Goal: Task Accomplishment & Management: Complete application form

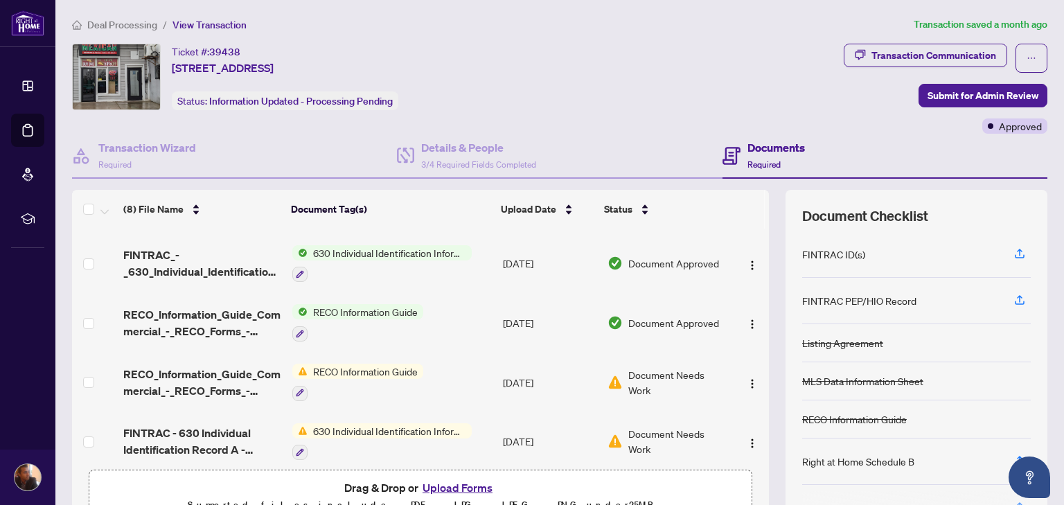
scroll to position [115, 0]
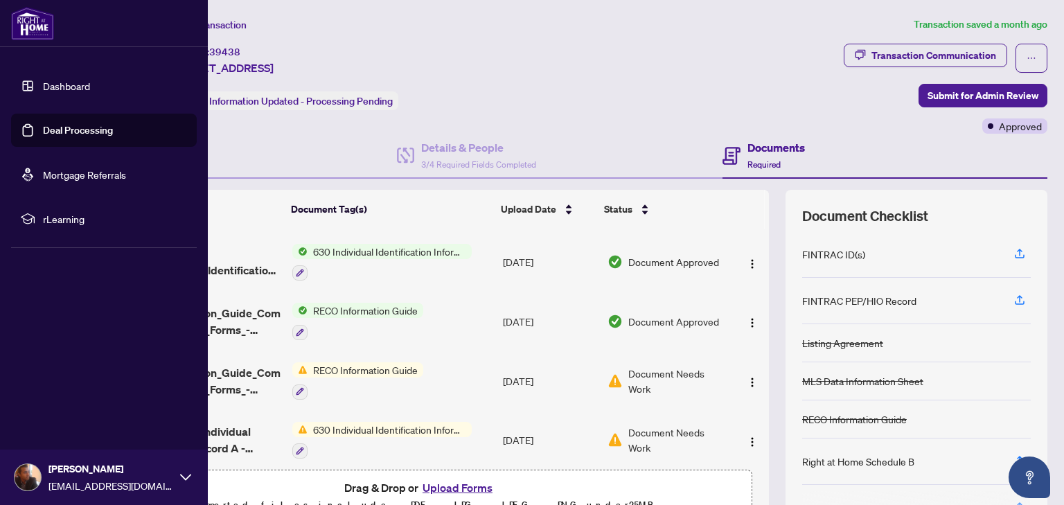
click at [43, 134] on link "Deal Processing" at bounding box center [78, 130] width 70 height 12
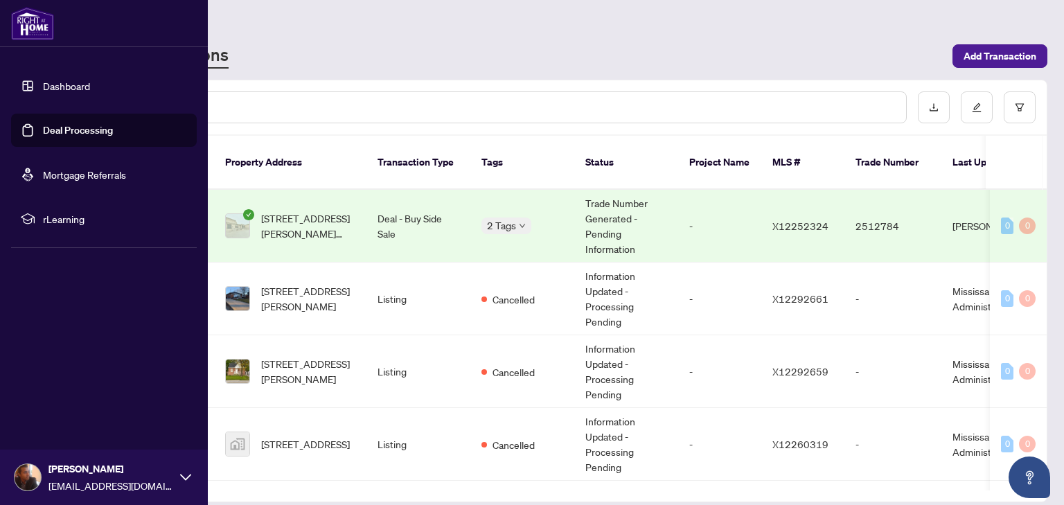
click at [86, 126] on link "Deal Processing" at bounding box center [78, 130] width 70 height 12
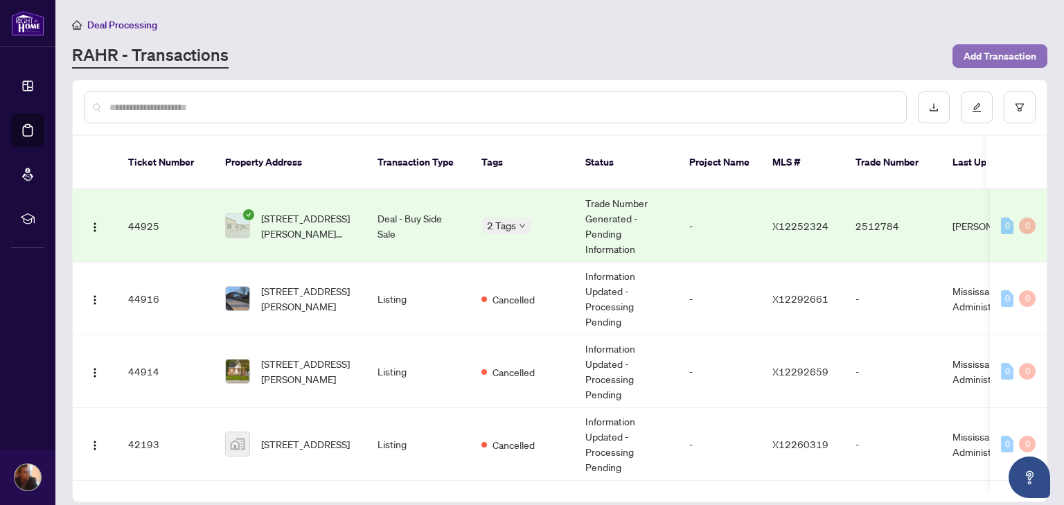
click at [1008, 51] on span "Add Transaction" at bounding box center [999, 56] width 73 height 22
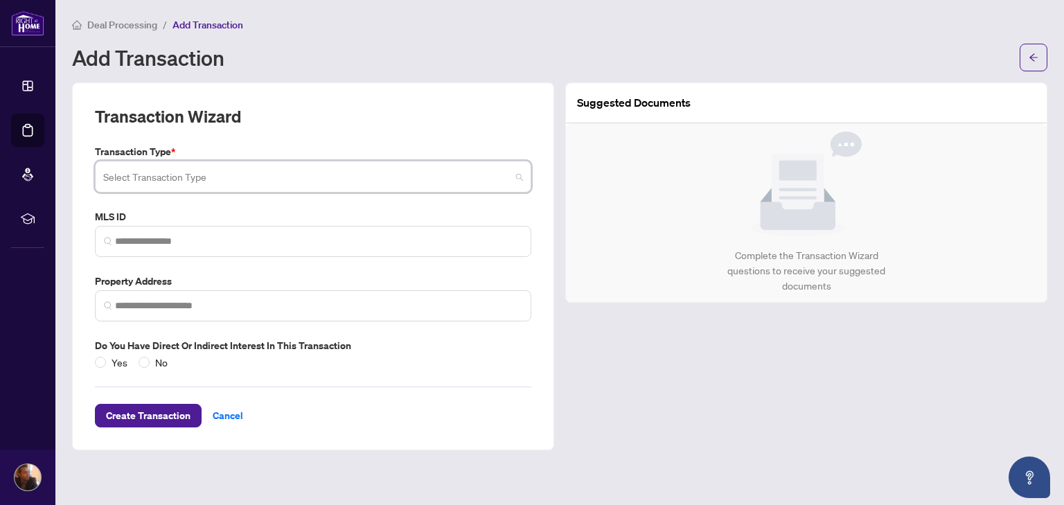
click at [440, 169] on input "search" at bounding box center [306, 178] width 407 height 30
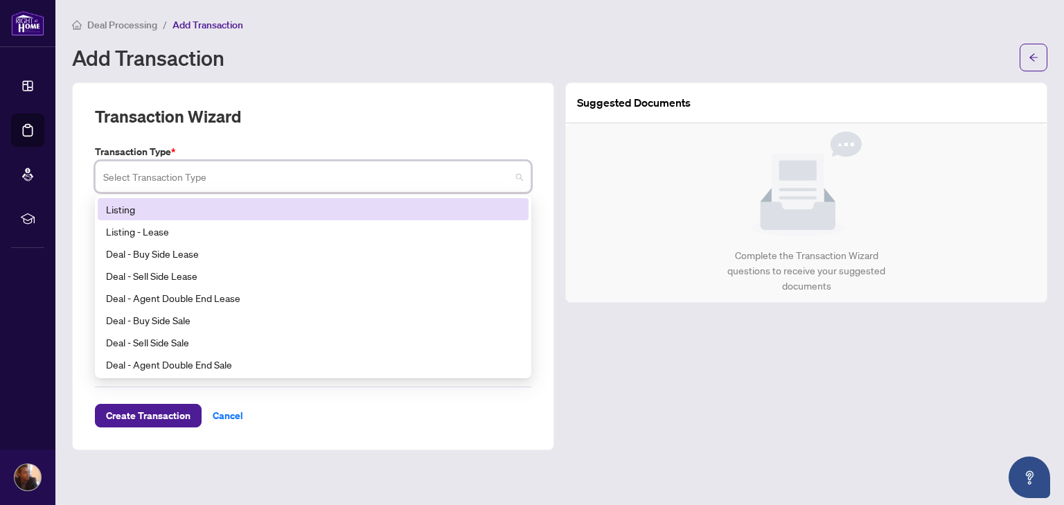
click at [190, 200] on div "Listing" at bounding box center [313, 209] width 431 height 22
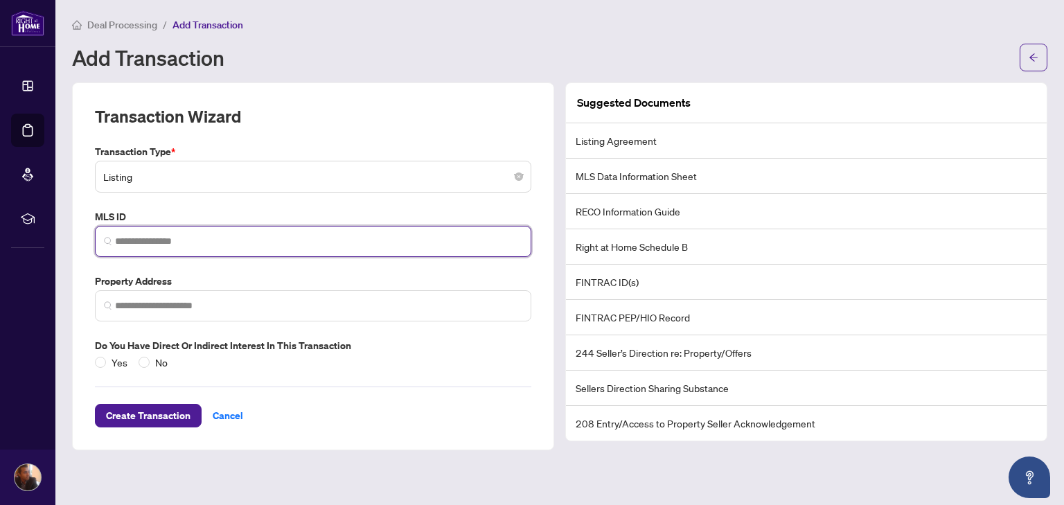
click at [213, 245] on input "search" at bounding box center [318, 241] width 407 height 15
paste input "*********"
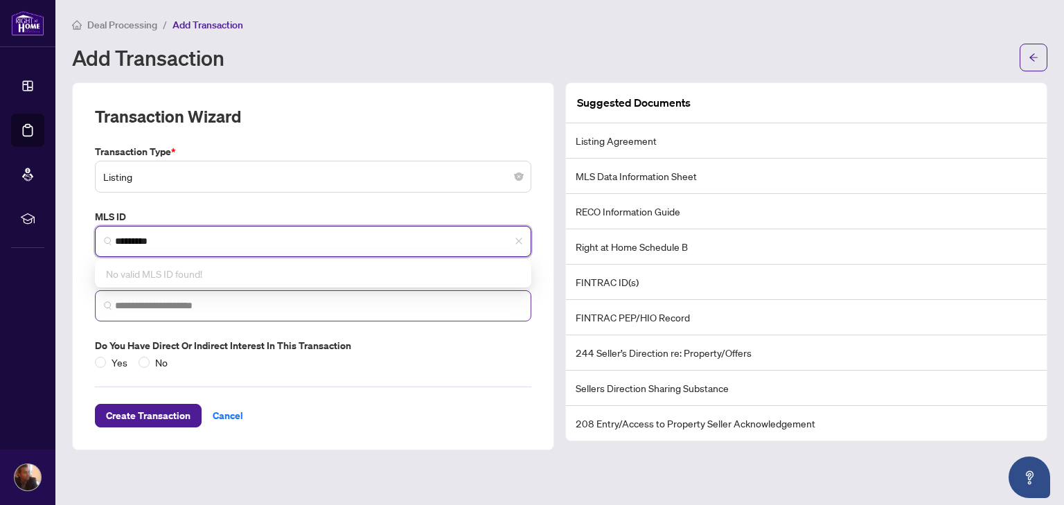
type input "*********"
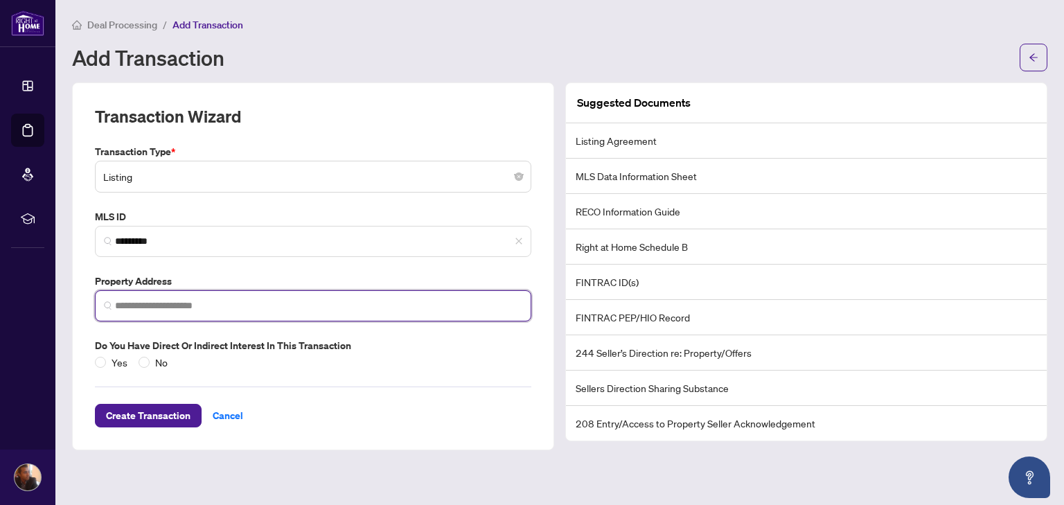
click at [242, 305] on input "search" at bounding box center [318, 305] width 407 height 15
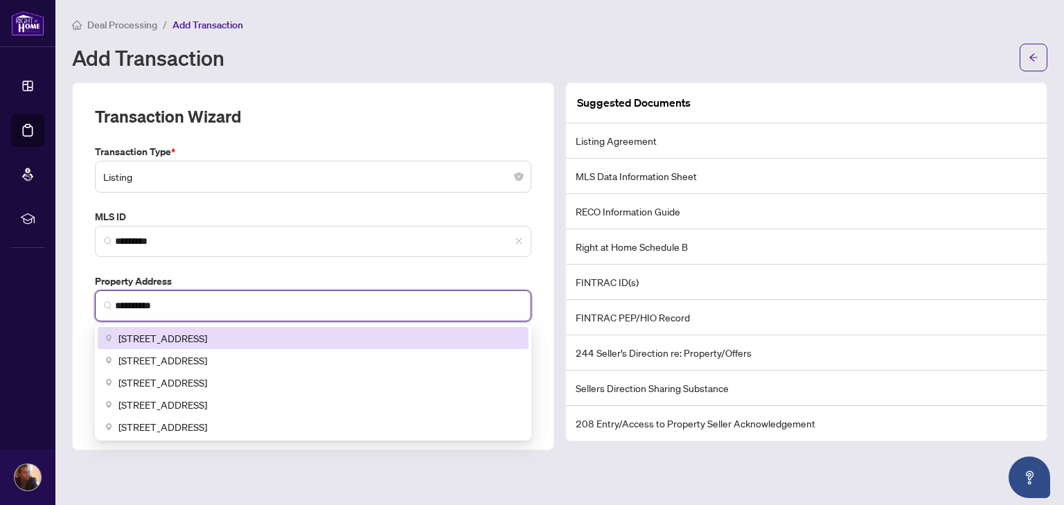
click at [265, 347] on div "[STREET_ADDRESS]" at bounding box center [313, 338] width 431 height 22
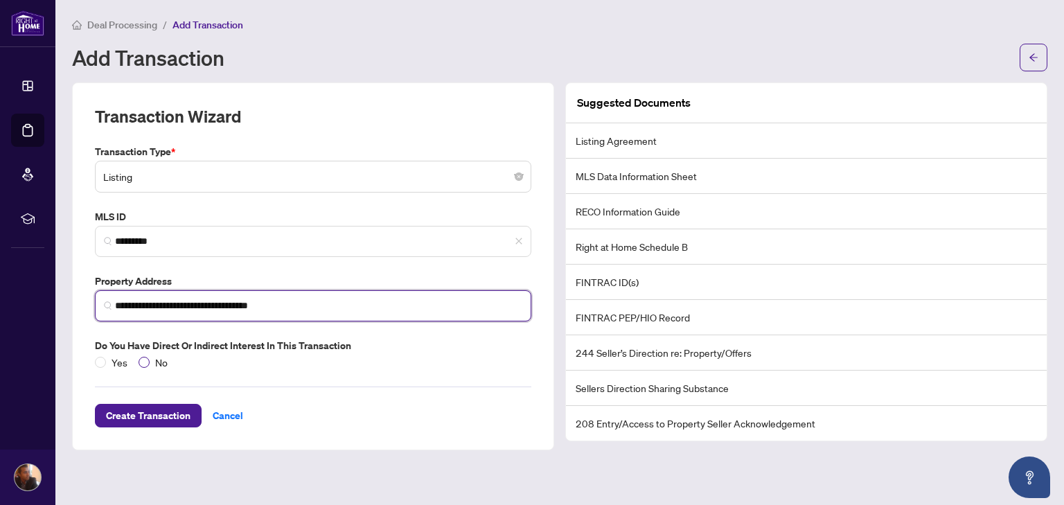
type input "**********"
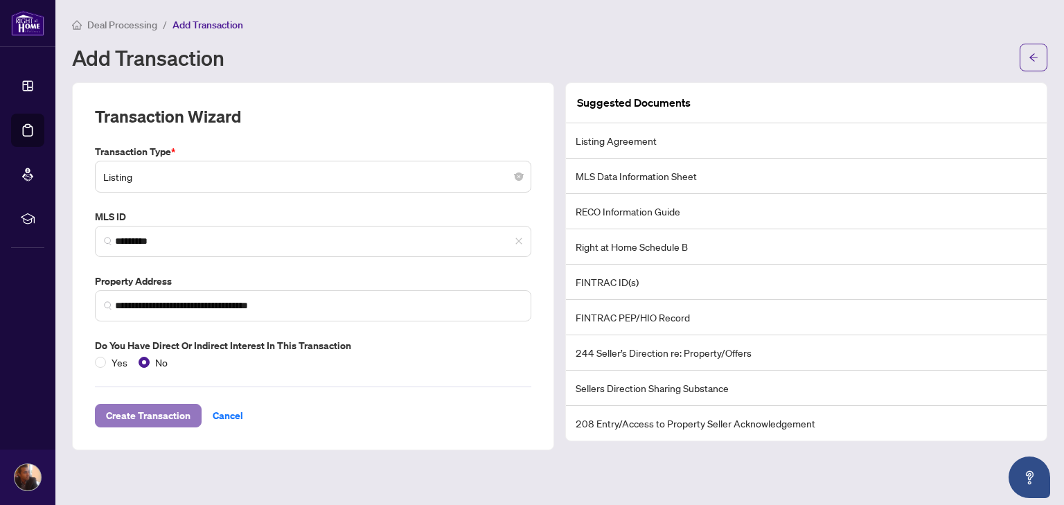
click at [160, 418] on span "Create Transaction" at bounding box center [148, 415] width 84 height 22
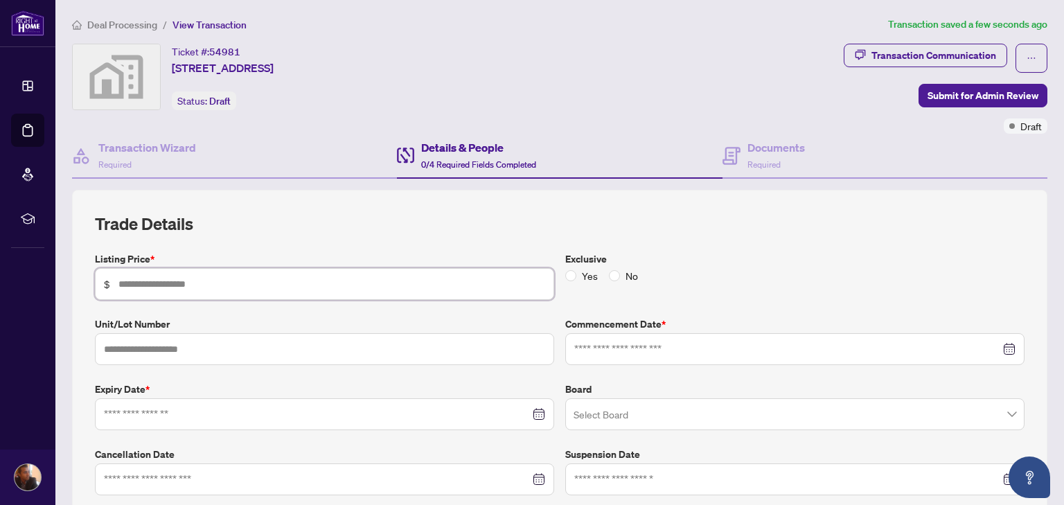
click at [240, 282] on input "text" at bounding box center [331, 283] width 427 height 15
type input "******"
click at [665, 351] on input at bounding box center [787, 348] width 426 height 15
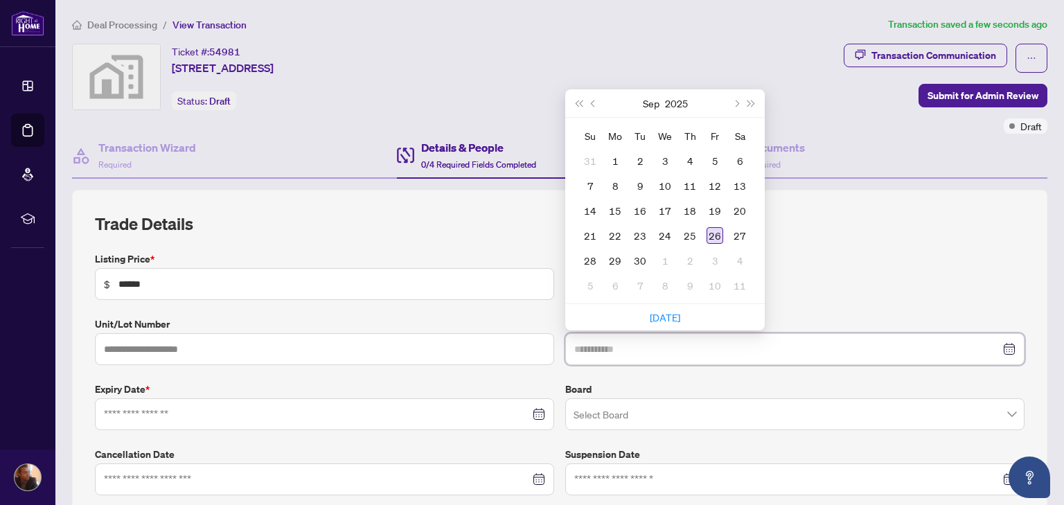
type input "**********"
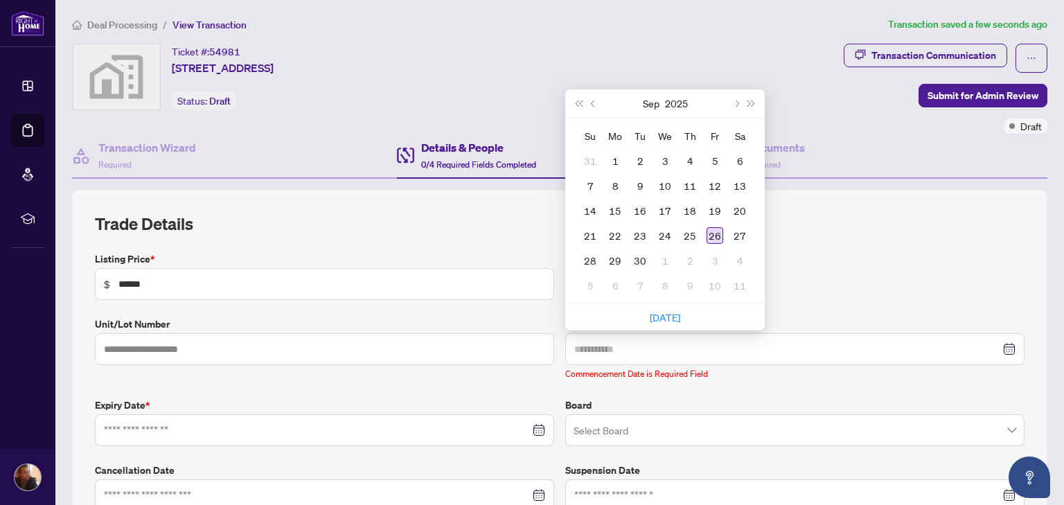
click at [706, 240] on div "26" at bounding box center [714, 235] width 17 height 17
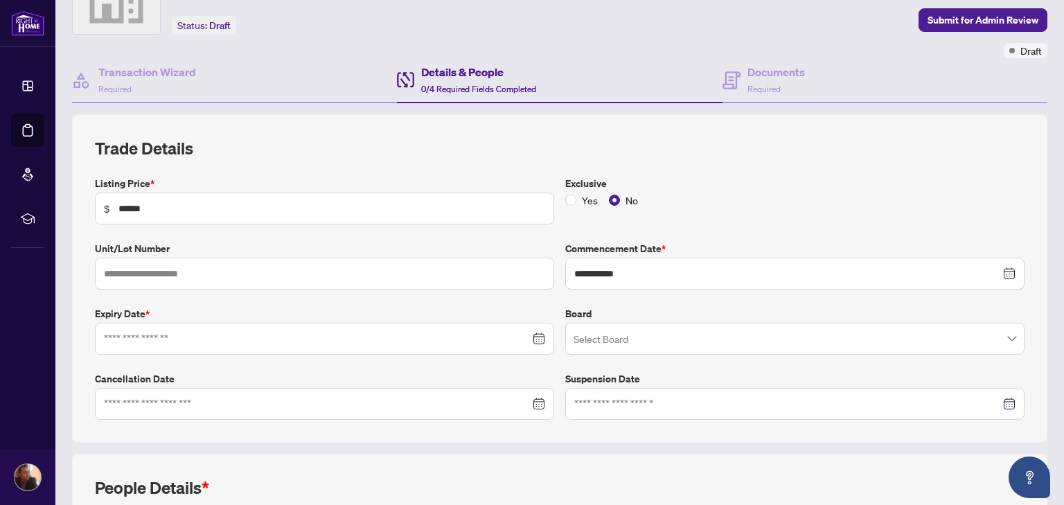
scroll to position [77, 0]
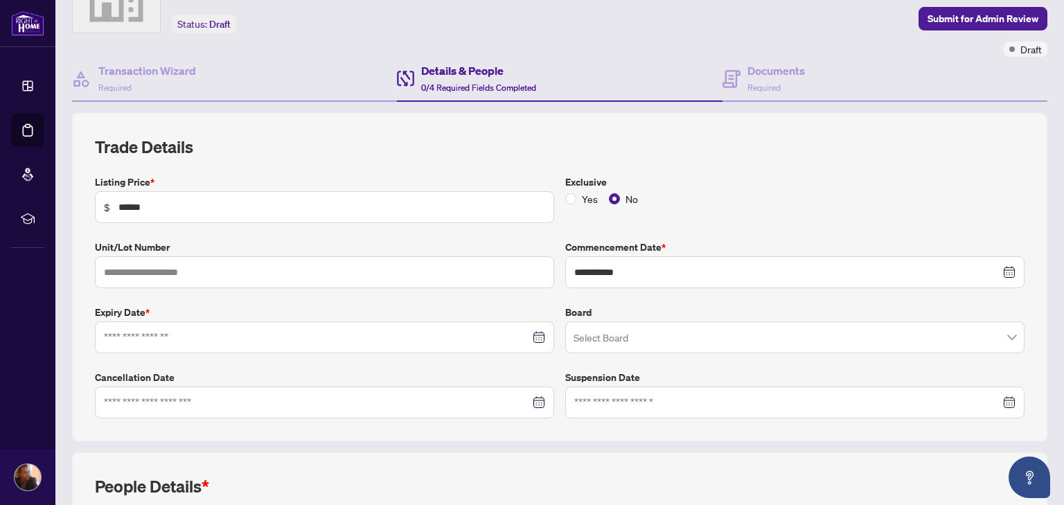
click at [528, 338] on div at bounding box center [324, 337] width 441 height 15
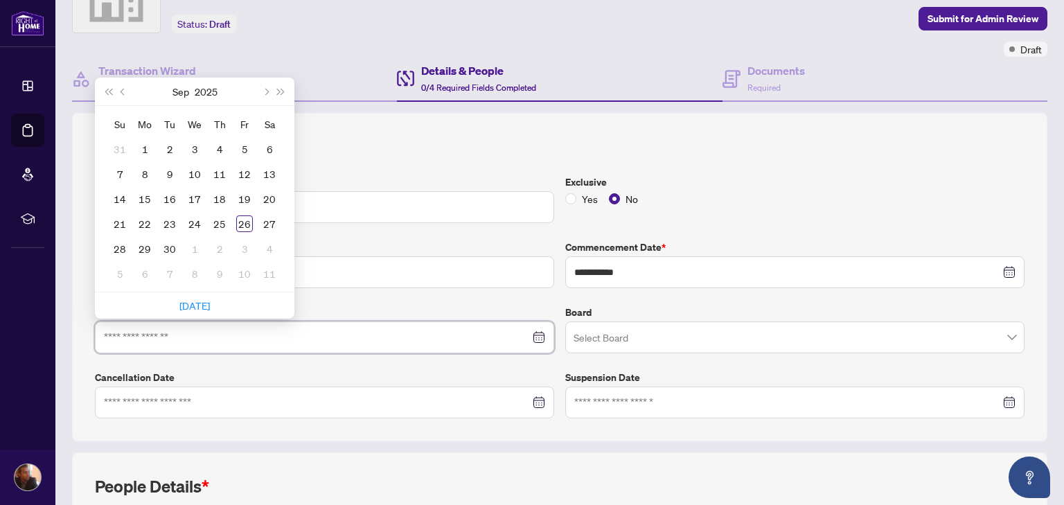
type input "**********"
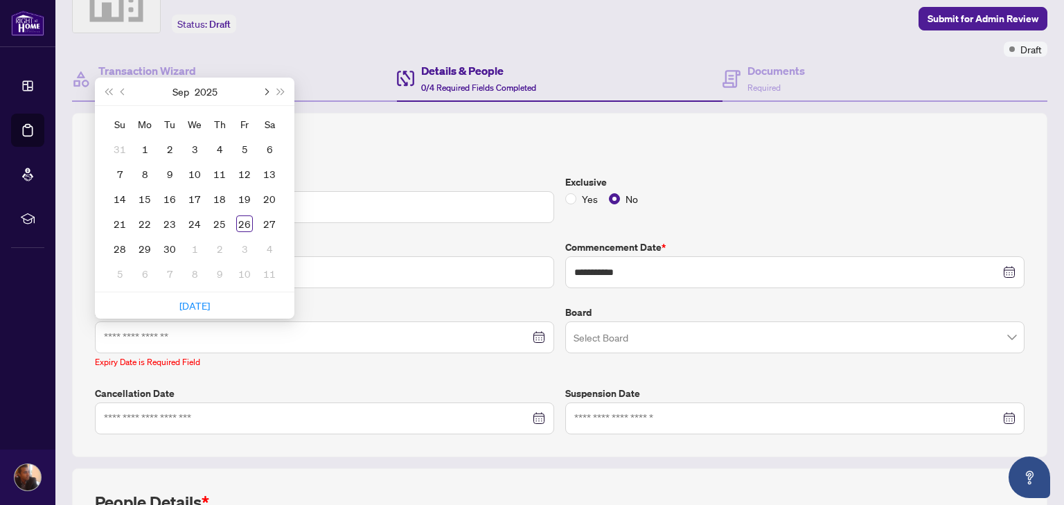
click at [263, 93] on button "Next month (PageDown)" at bounding box center [265, 92] width 15 height 28
type input "**********"
click at [248, 221] on div "26" at bounding box center [244, 223] width 17 height 17
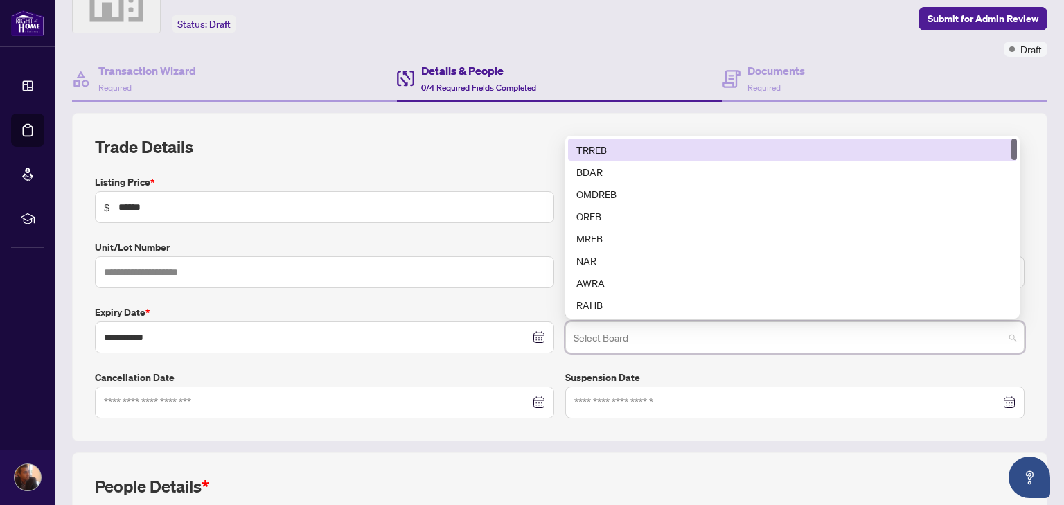
click at [979, 347] on input "search" at bounding box center [788, 339] width 430 height 30
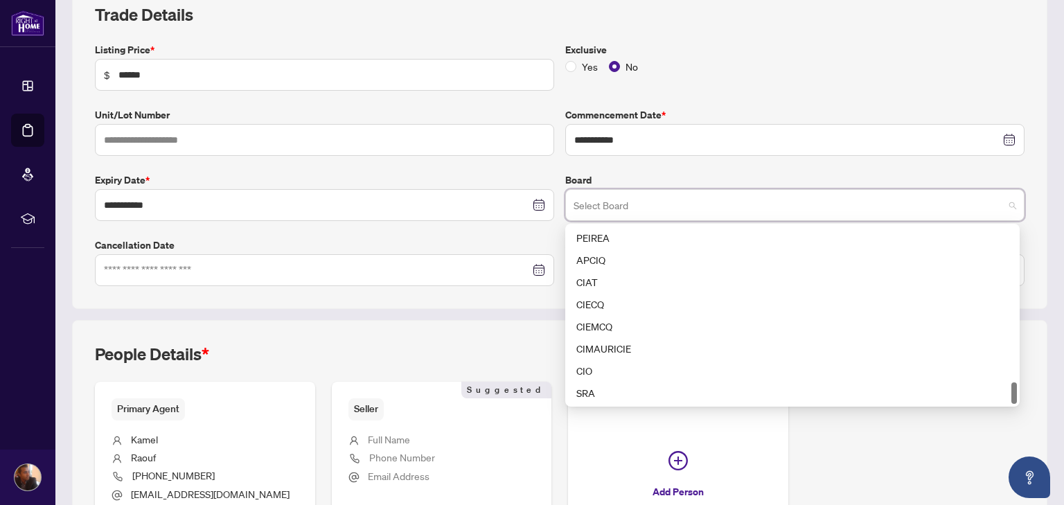
scroll to position [213, 0]
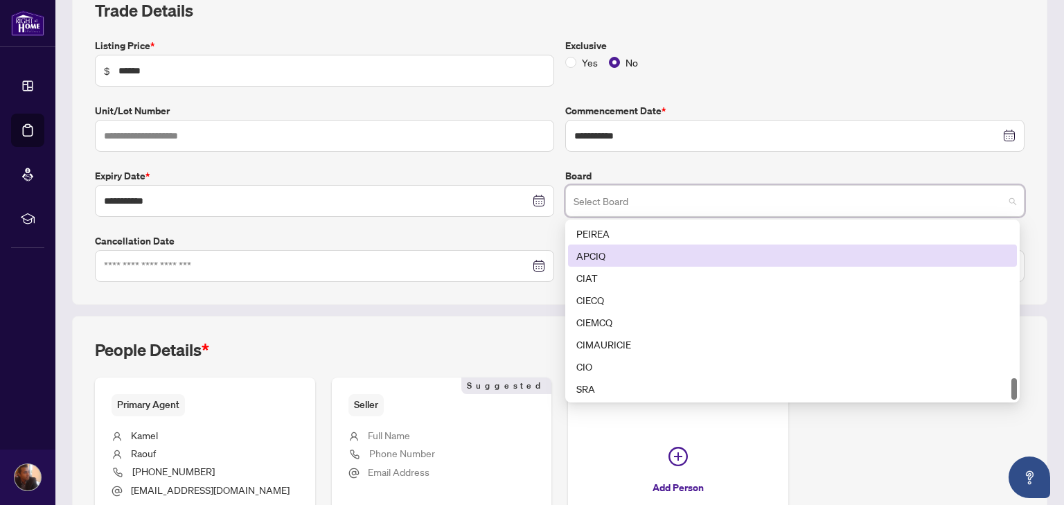
type input "*"
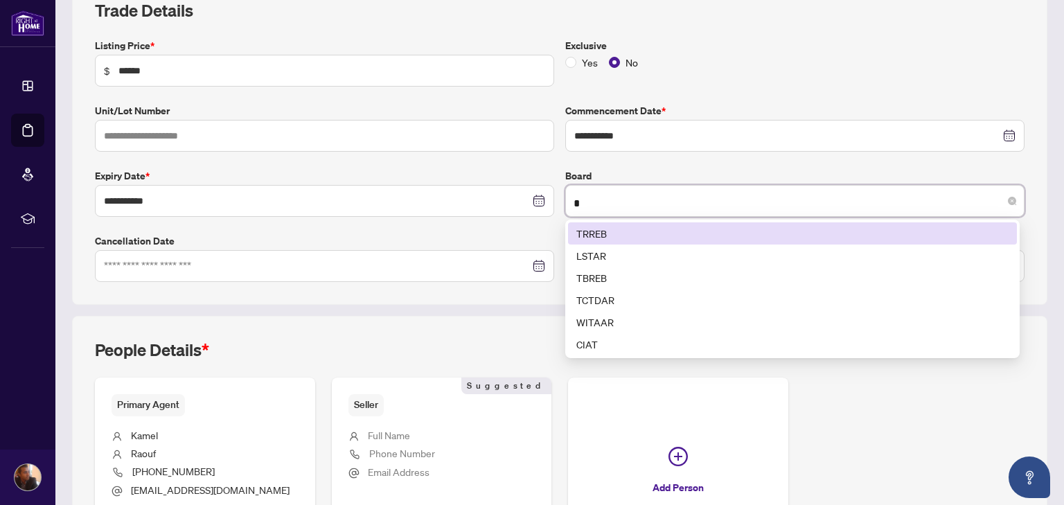
click at [665, 235] on div "TRREB" at bounding box center [792, 233] width 432 height 15
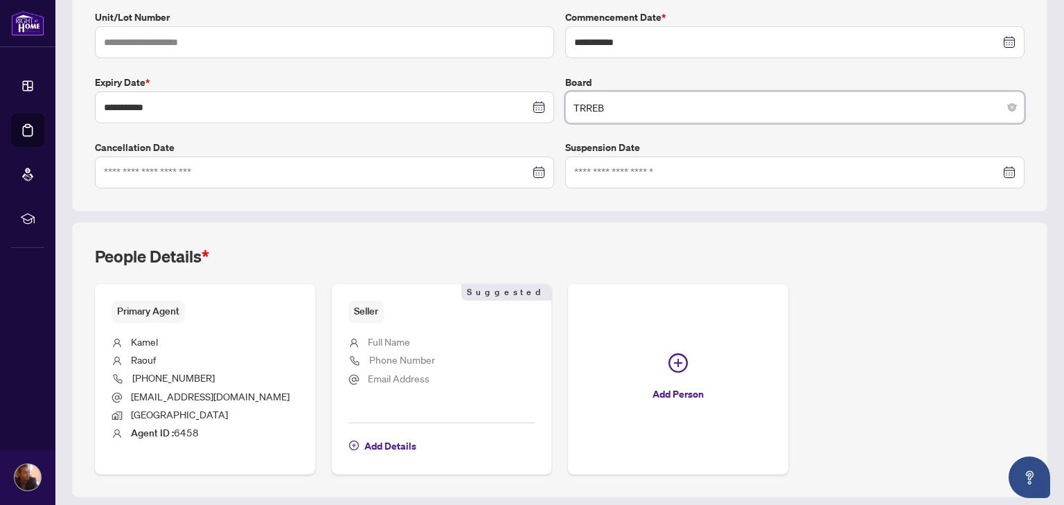
scroll to position [347, 0]
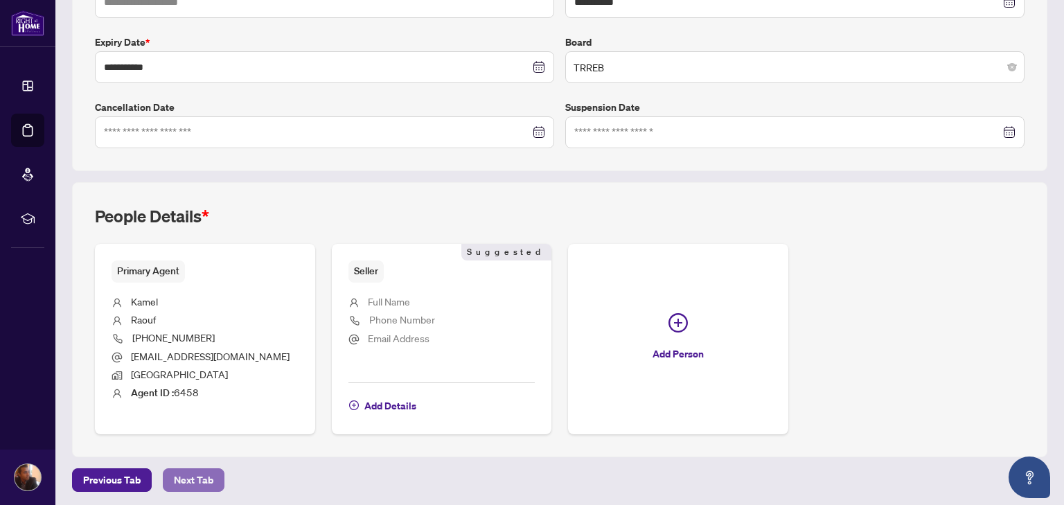
click at [208, 480] on span "Next Tab" at bounding box center [193, 480] width 39 height 22
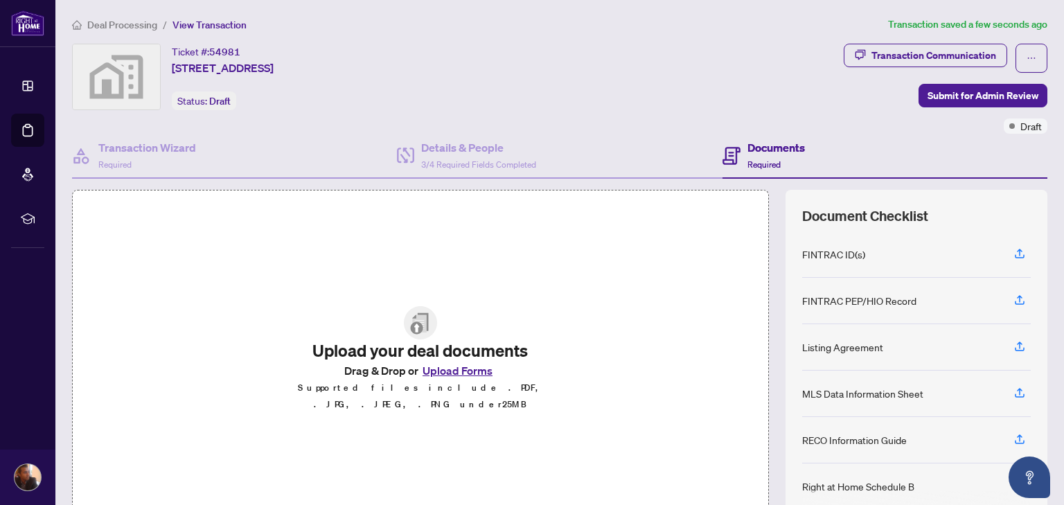
scroll to position [74, 0]
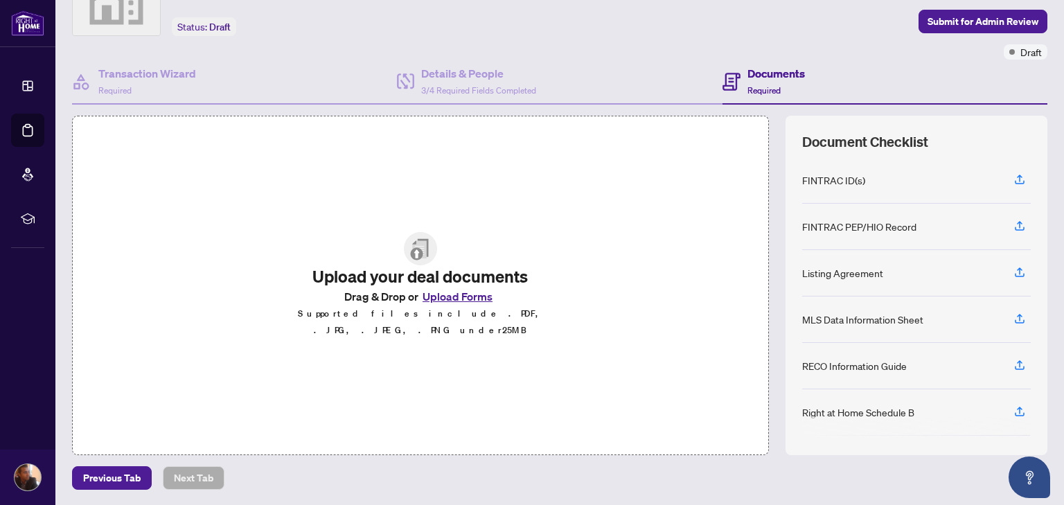
click at [452, 296] on button "Upload Forms" at bounding box center [457, 296] width 78 height 18
click at [467, 305] on button "Upload Forms" at bounding box center [457, 296] width 78 height 18
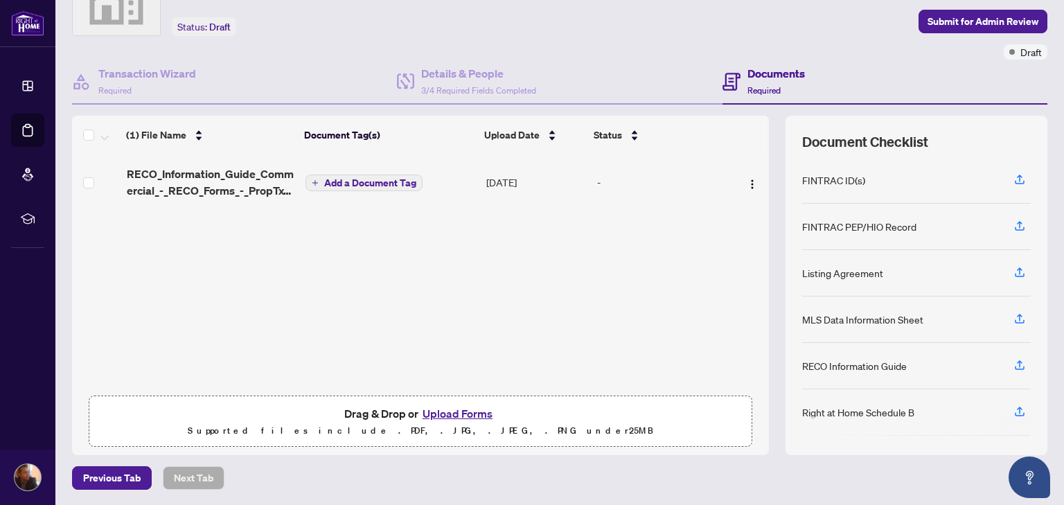
click at [472, 412] on button "Upload Forms" at bounding box center [457, 413] width 78 height 18
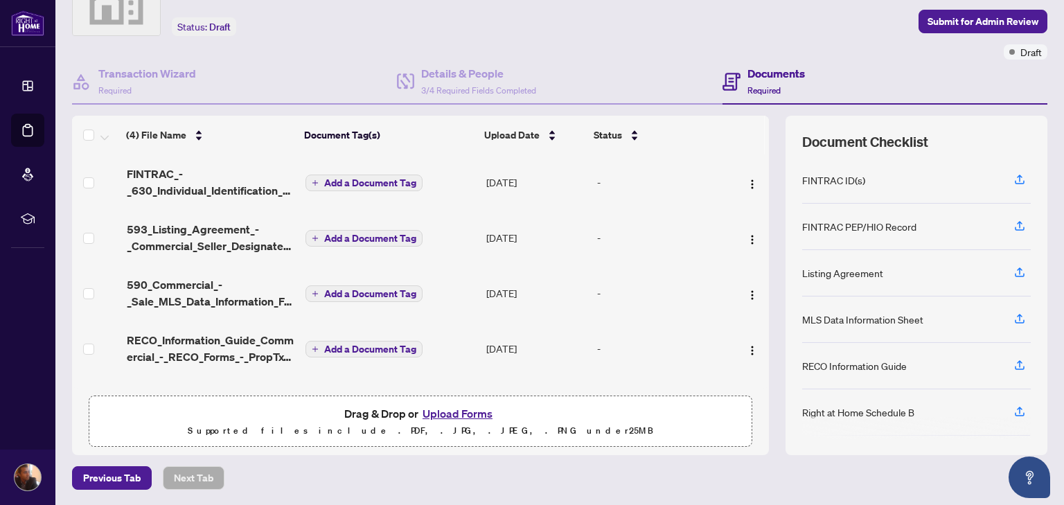
click at [386, 175] on button "Add a Document Tag" at bounding box center [363, 183] width 117 height 17
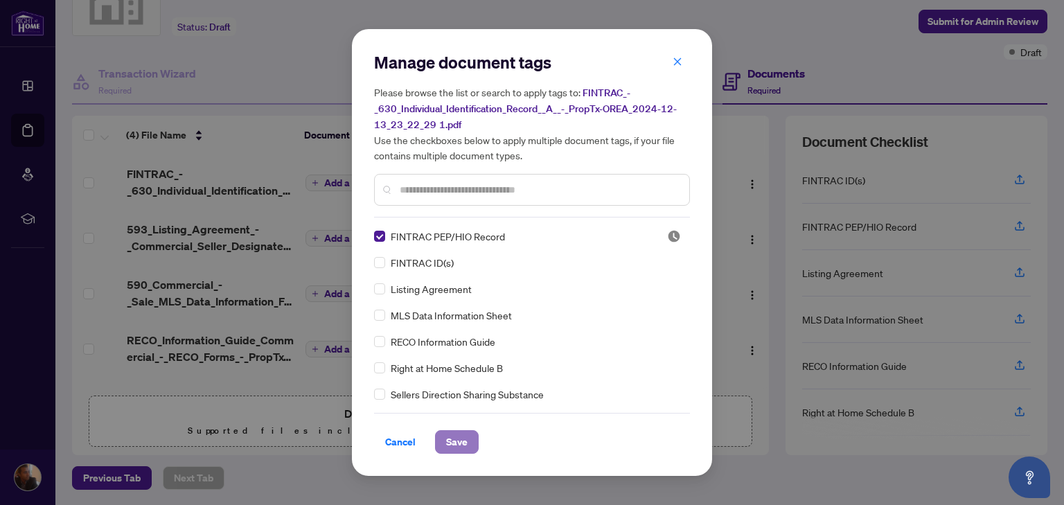
click at [471, 442] on button "Save" at bounding box center [457, 442] width 44 height 24
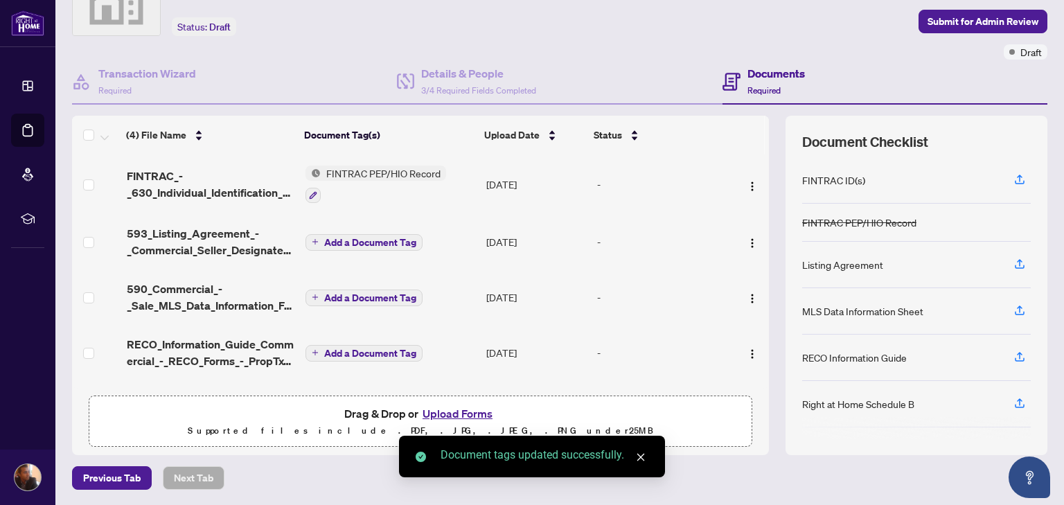
click at [384, 242] on span "Add a Document Tag" at bounding box center [370, 243] width 92 height 10
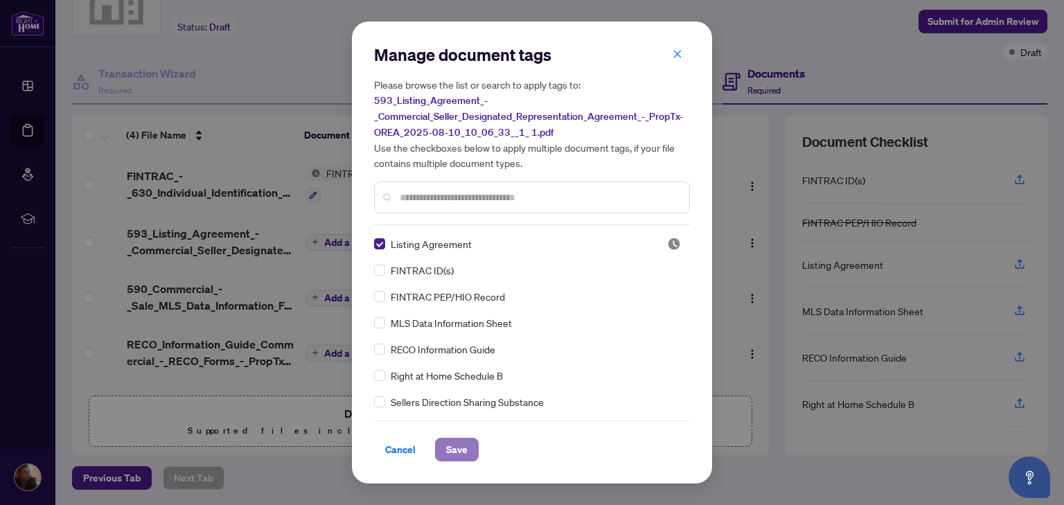
click at [470, 440] on button "Save" at bounding box center [457, 450] width 44 height 24
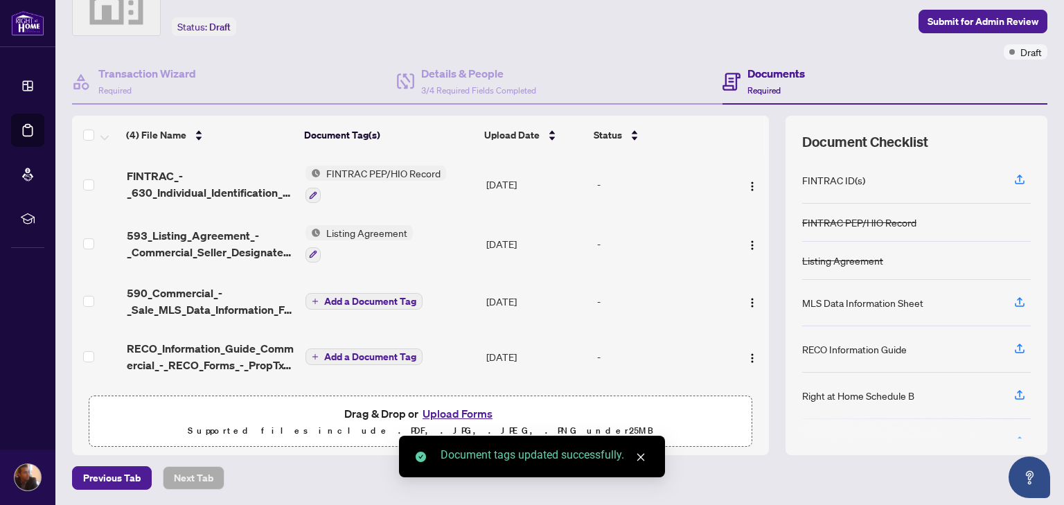
click at [353, 303] on span "Add a Document Tag" at bounding box center [370, 301] width 92 height 10
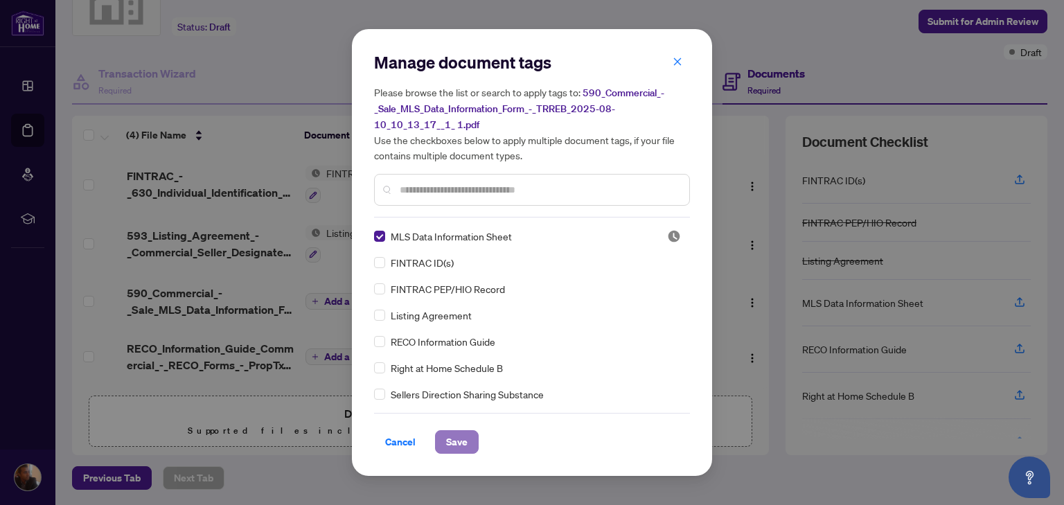
click at [448, 438] on span "Save" at bounding box center [456, 442] width 21 height 22
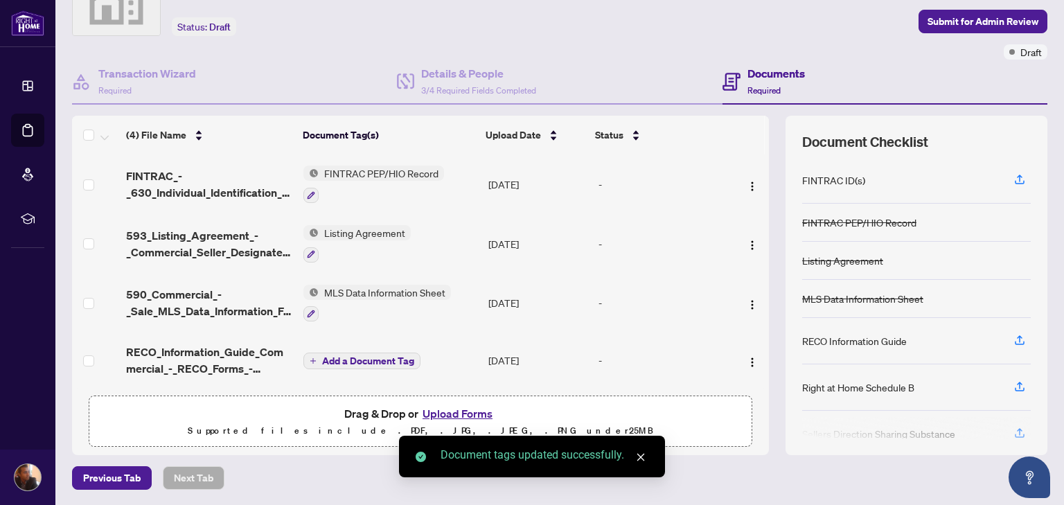
click at [375, 366] on td "Add a Document Tag" at bounding box center [390, 359] width 185 height 55
